Goal: Information Seeking & Learning: Learn about a topic

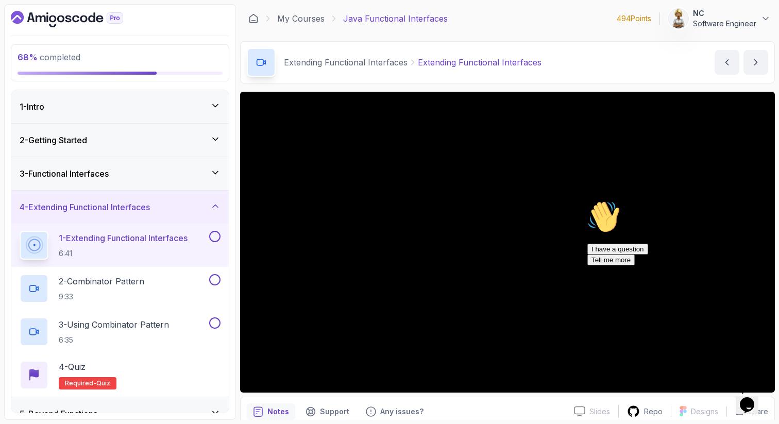
click at [587, 200] on icon "Chat attention grabber" at bounding box center [587, 200] width 0 height 0
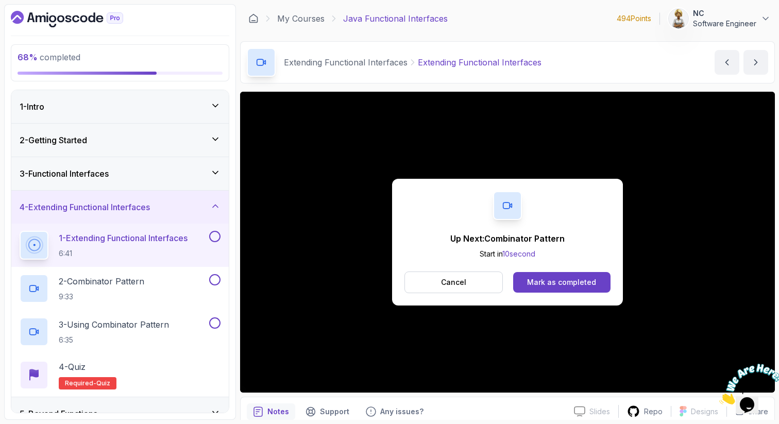
click at [284, 380] on div "Up Next: Combinator Pattern Start in 10 second Cancel Mark as completed" at bounding box center [507, 242] width 535 height 301
click at [534, 286] on div "Mark as completed" at bounding box center [561, 282] width 69 height 10
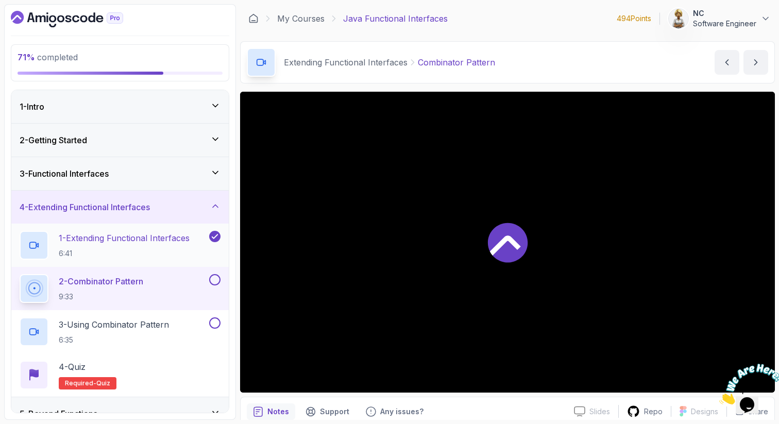
click at [110, 242] on p "1 - Extending Functional Interfaces" at bounding box center [124, 238] width 131 height 12
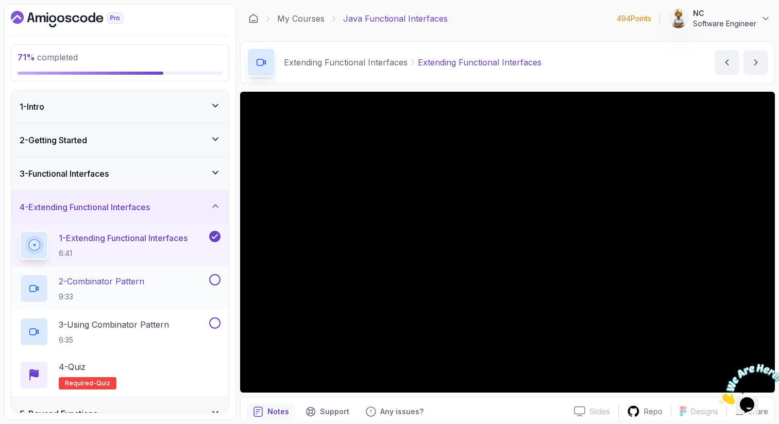
click at [106, 289] on h2 "2 - Combinator Pattern 9:33" at bounding box center [101, 288] width 85 height 27
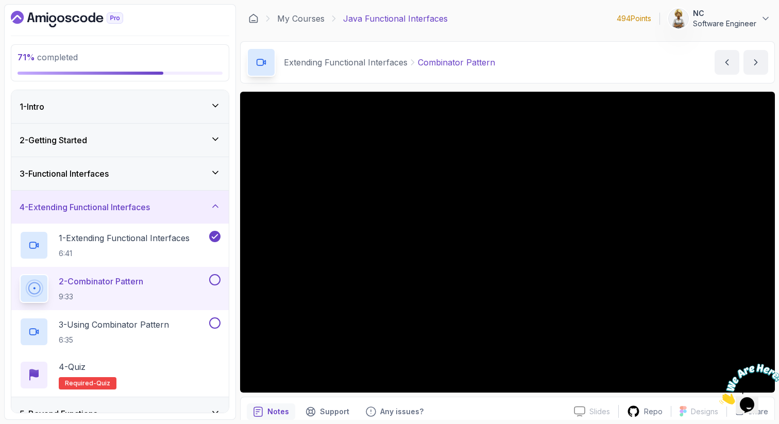
click at [195, 290] on div "2 - Combinator Pattern 9:33" at bounding box center [113, 288] width 187 height 29
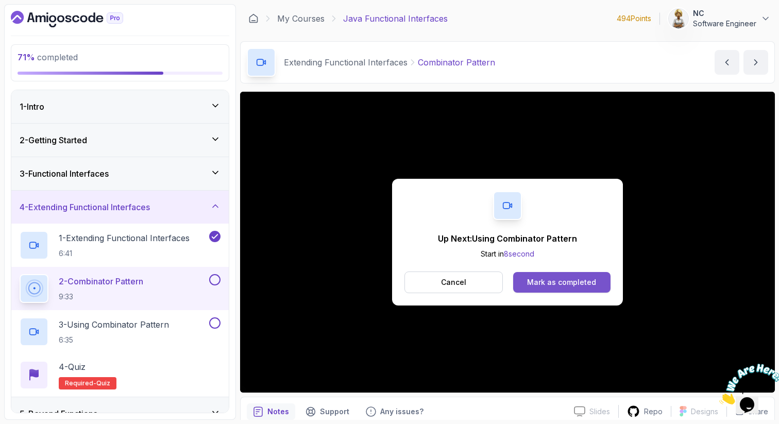
click at [539, 283] on div "Mark as completed" at bounding box center [561, 282] width 69 height 10
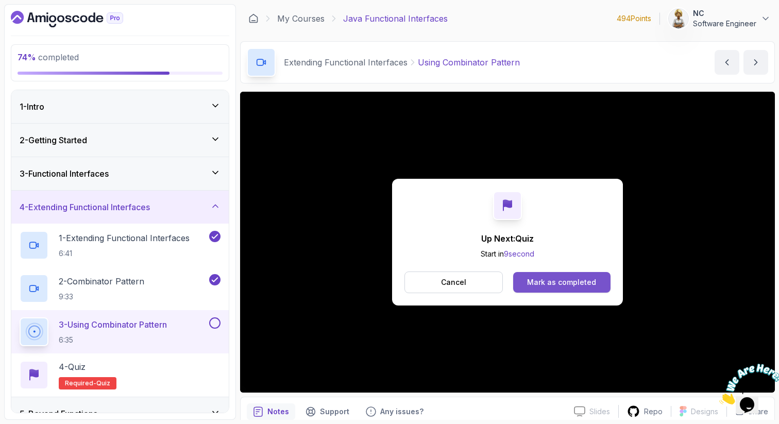
click at [570, 286] on div "Mark as completed" at bounding box center [561, 282] width 69 height 10
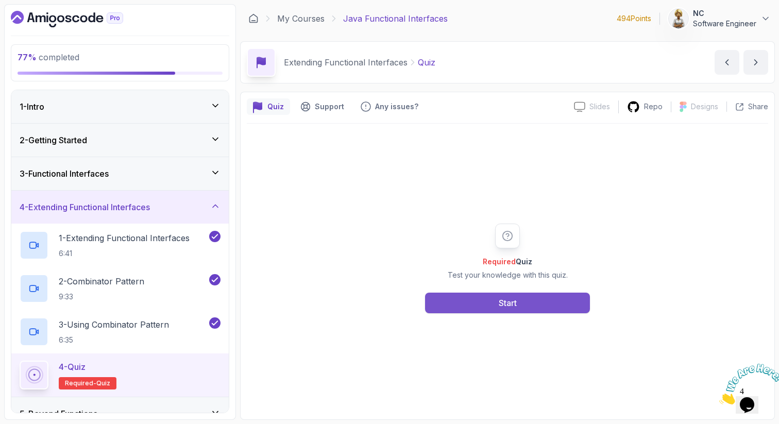
click at [526, 307] on button "Start" at bounding box center [507, 303] width 165 height 21
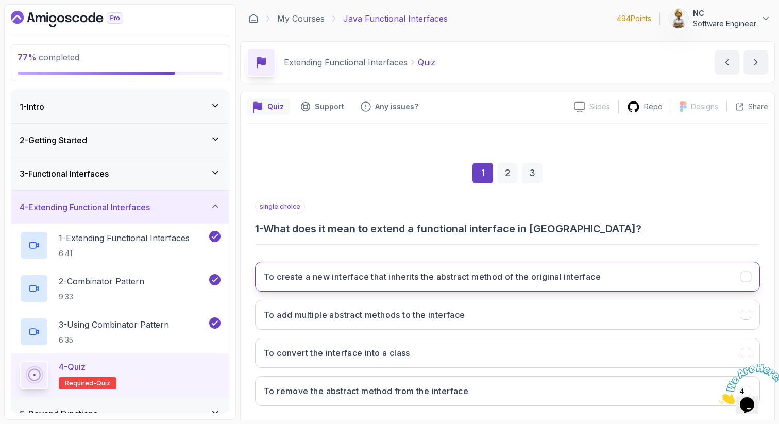
click at [549, 277] on h3 "To create a new interface that inherits the abstract method of the original int…" at bounding box center [432, 276] width 337 height 12
click at [719, 397] on icon "Close" at bounding box center [719, 401] width 0 height 9
click at [769, 358] on div "Quiz Support Any issues? Slides Slides not available Repo Designs Design not av…" at bounding box center [507, 282] width 535 height 381
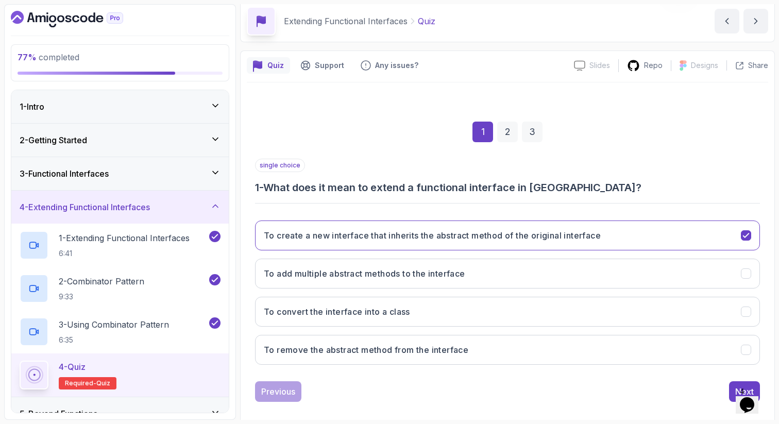
scroll to position [53, 0]
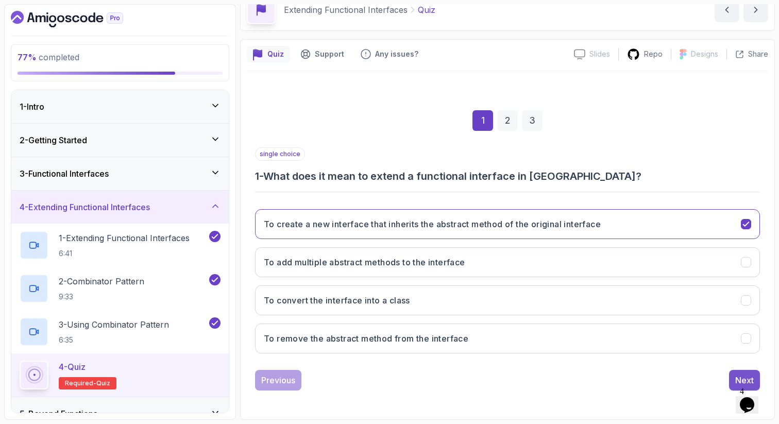
click at [739, 370] on button "Next" at bounding box center [744, 380] width 31 height 21
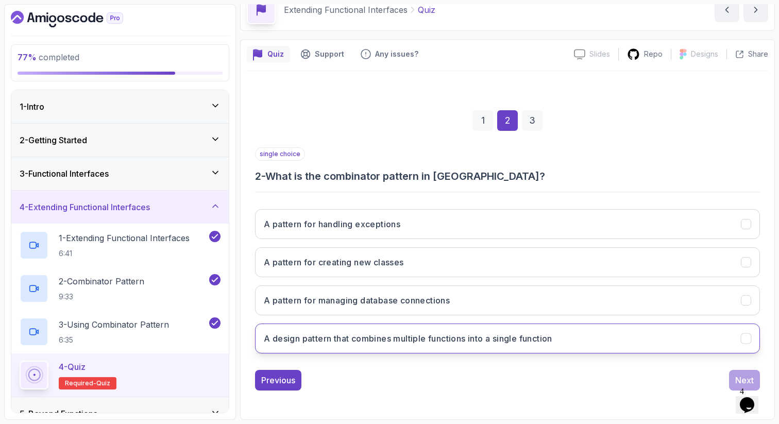
click at [491, 341] on h3 "A design pattern that combines multiple functions into a single function" at bounding box center [408, 338] width 288 height 12
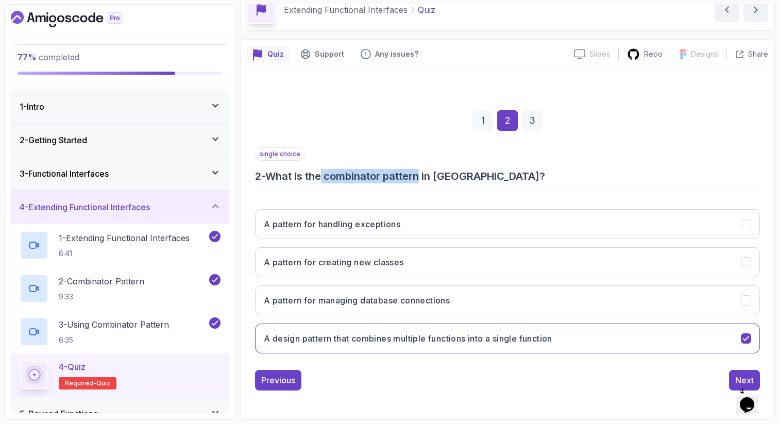
drag, startPoint x: 424, startPoint y: 178, endPoint x: 326, endPoint y: 177, distance: 98.4
click at [326, 177] on h3 "2 - What is the combinator pattern in [GEOGRAPHIC_DATA]?" at bounding box center [507, 176] width 505 height 14
copy h3 "combinator pattern"
